Goal: Information Seeking & Learning: Check status

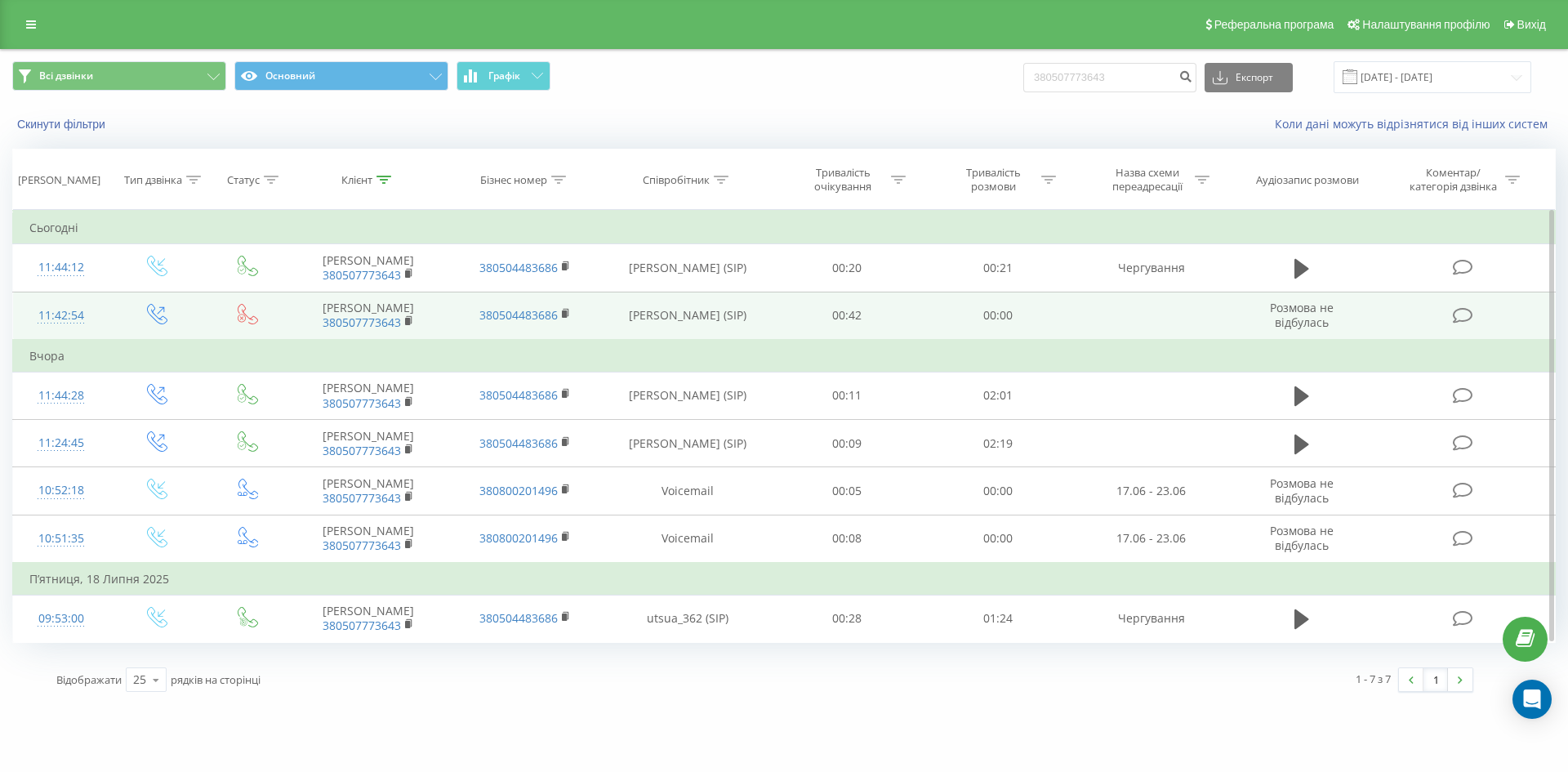
click at [695, 313] on td "[PERSON_NAME] (SIP)" at bounding box center [687, 315] width 169 height 48
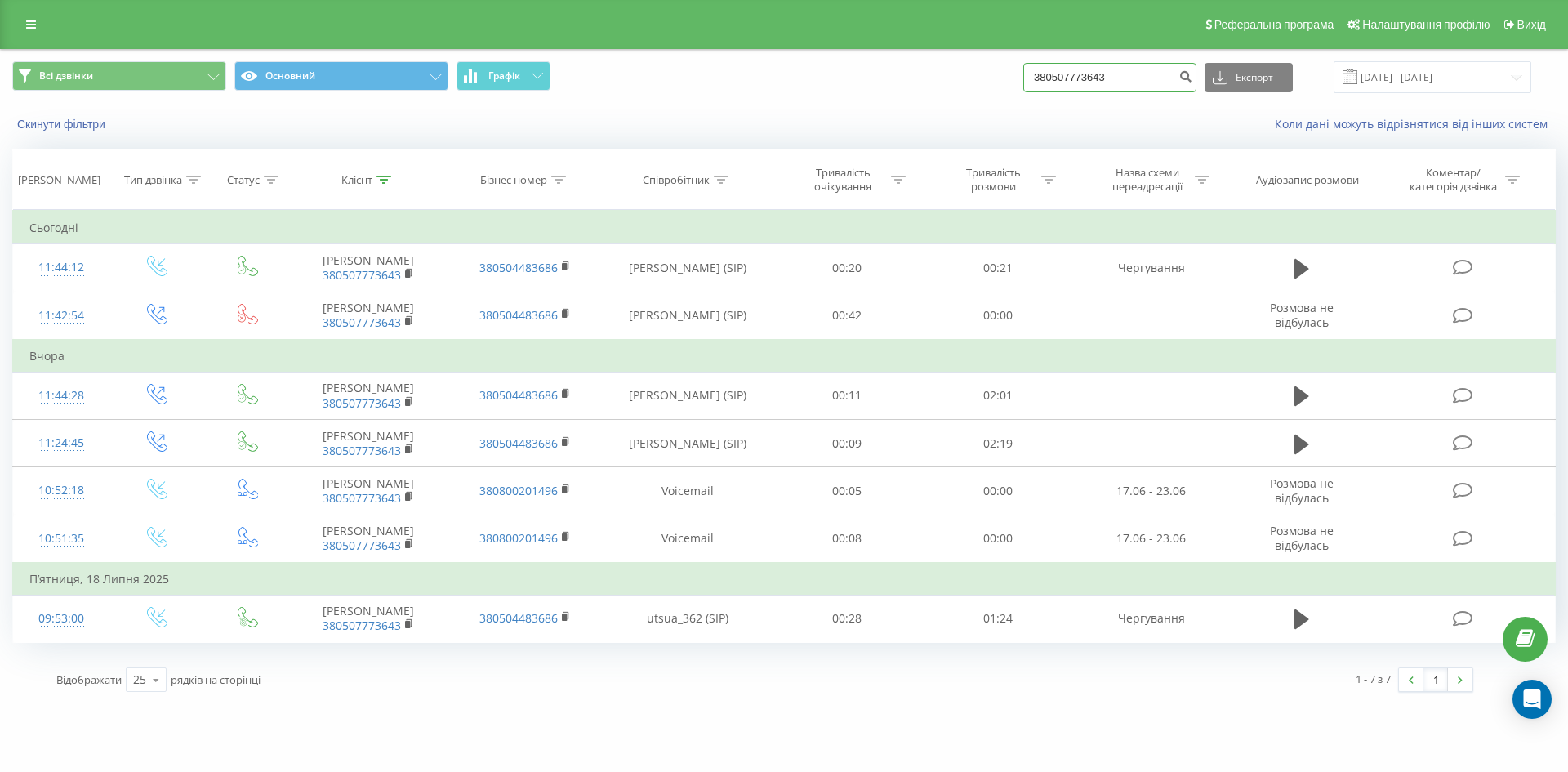
drag, startPoint x: 1135, startPoint y: 68, endPoint x: 974, endPoint y: 73, distance: 161.1
click at [974, 73] on div "Всі дзвінки Основний Графік 380507773643 Експорт .csv .xls .xlsx 22.06.2025 - 2…" at bounding box center [784, 77] width 1544 height 32
paste input "67613222"
type input "380676132223"
click at [1196, 81] on button "submit" at bounding box center [1185, 78] width 22 height 30
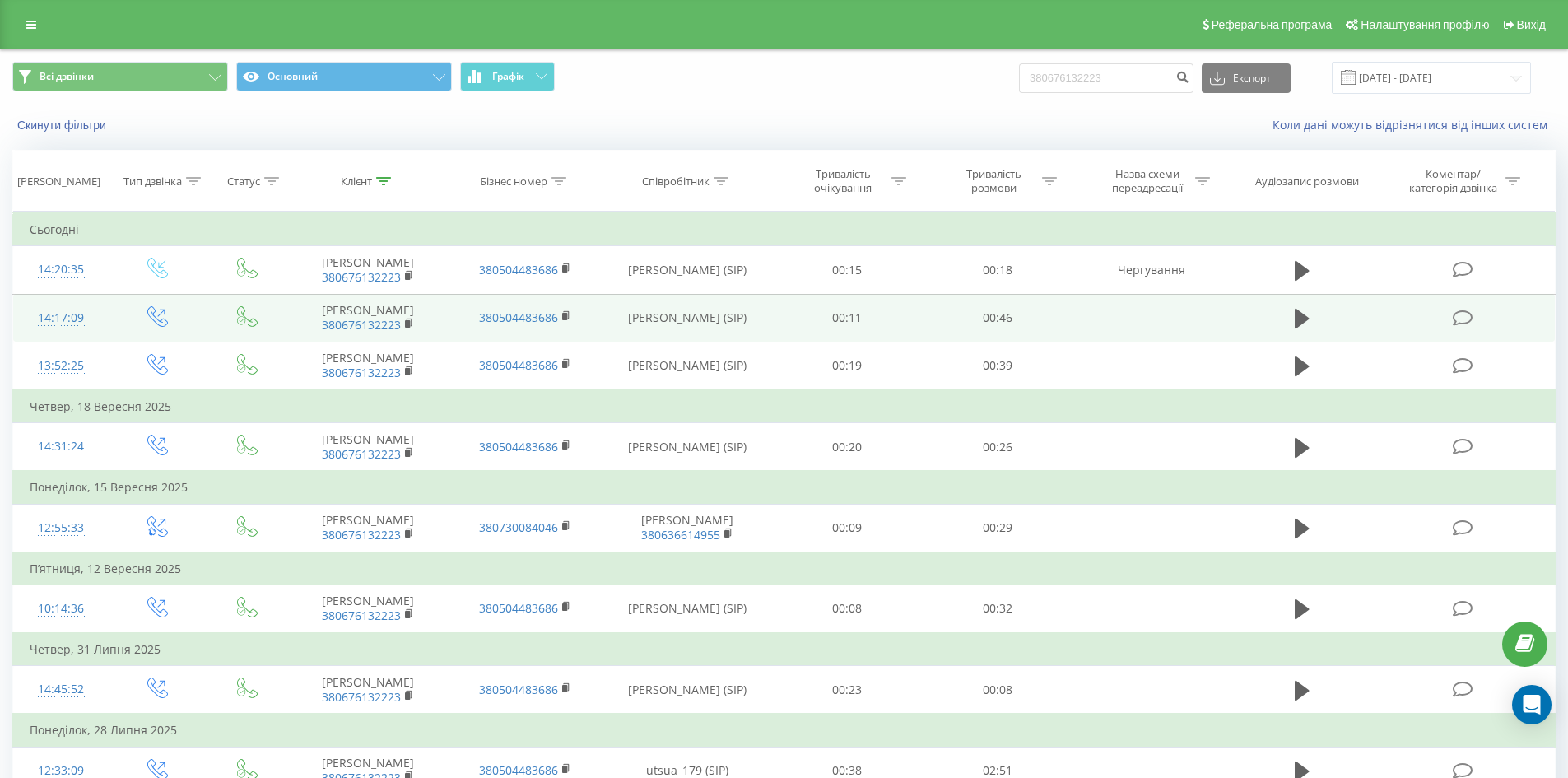
click at [638, 316] on td "[PERSON_NAME] (SIP)" at bounding box center [687, 317] width 169 height 47
drag, startPoint x: 640, startPoint y: 315, endPoint x: 731, endPoint y: 317, distance: 91.0
click at [731, 317] on td "[PERSON_NAME] (SIP)" at bounding box center [687, 317] width 169 height 47
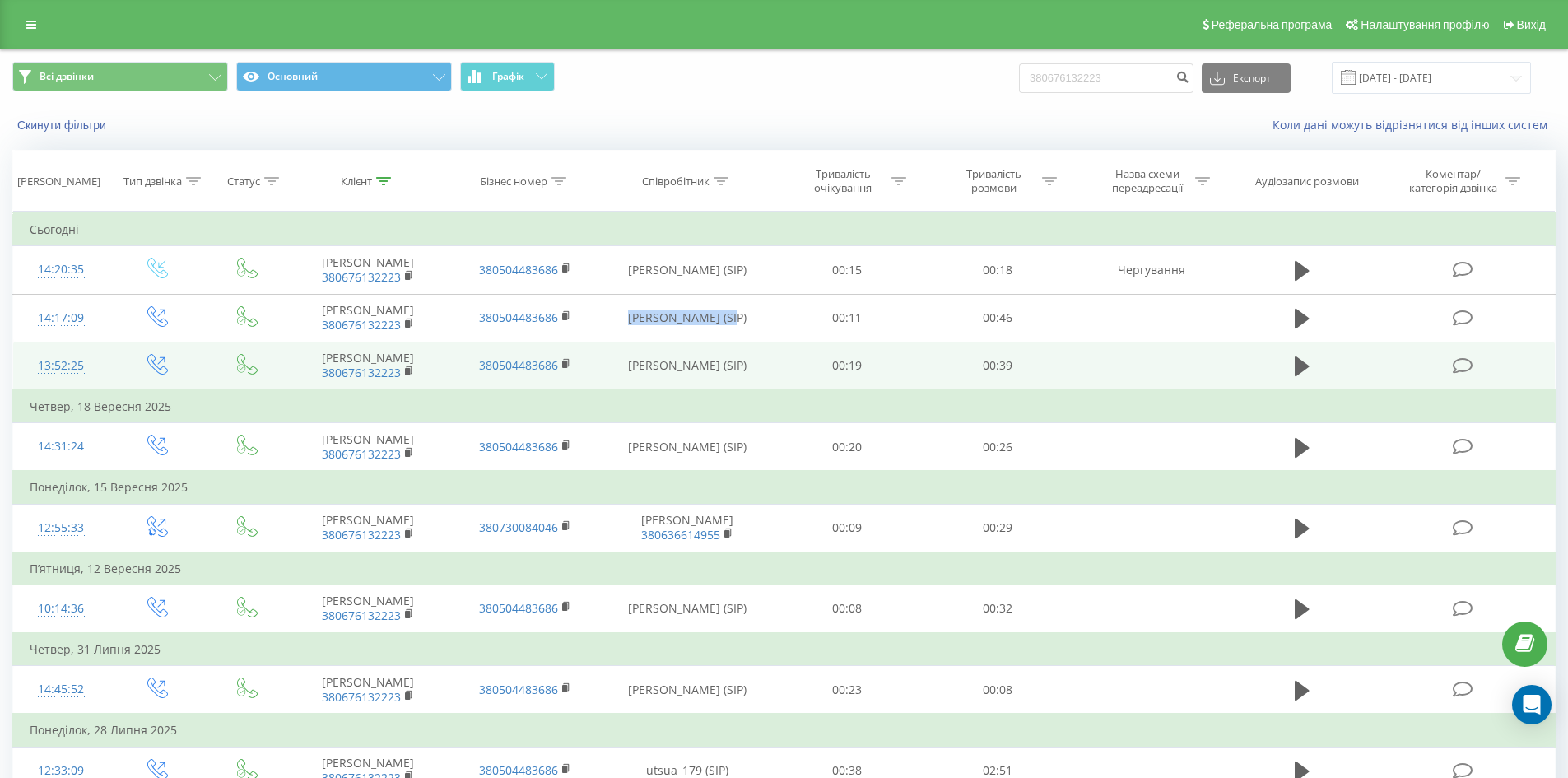
copy td "[PERSON_NAME] (SIP)"
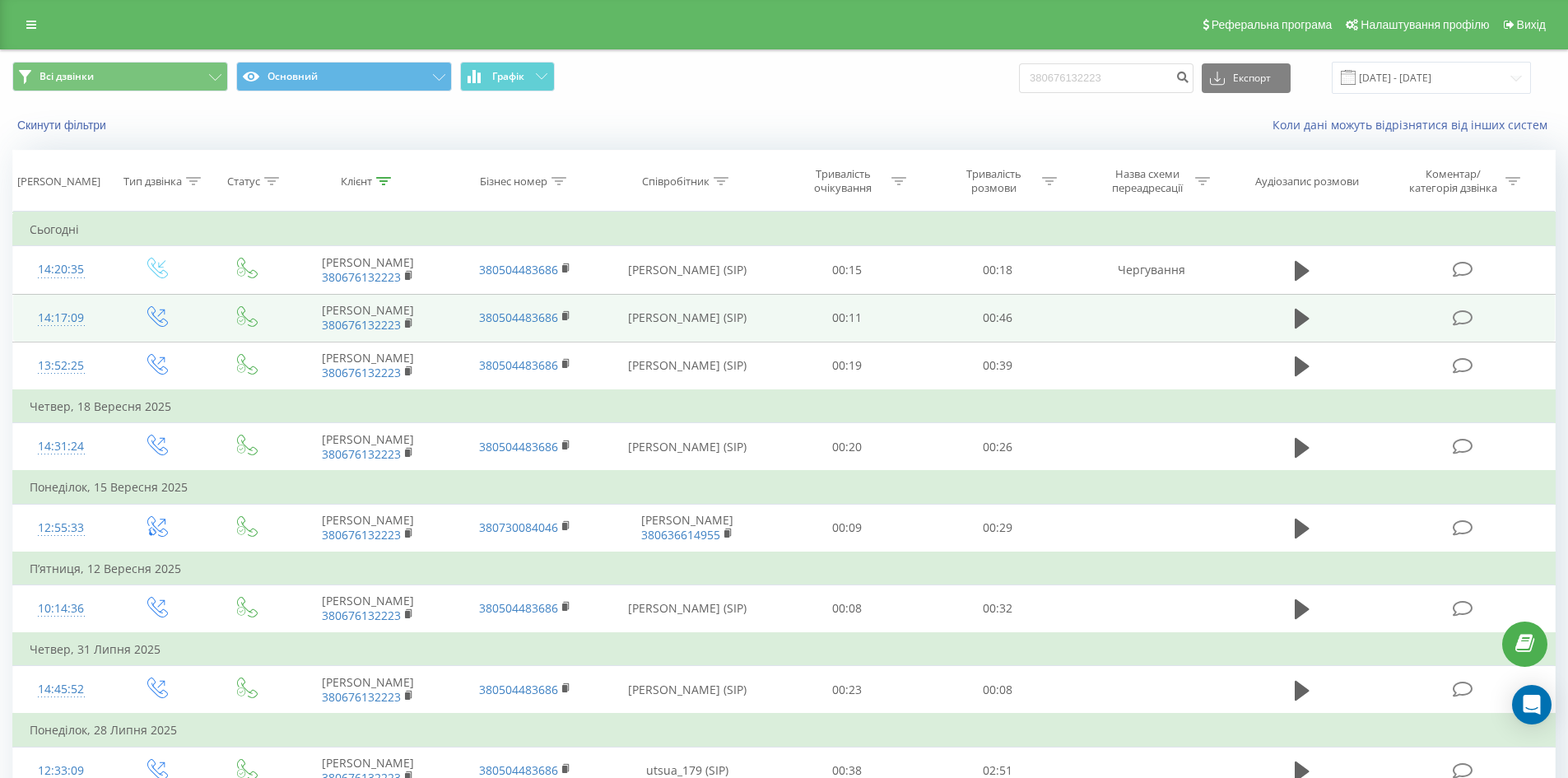
click at [1103, 326] on td at bounding box center [1151, 317] width 156 height 47
